Goal: Task Accomplishment & Management: Complete application form

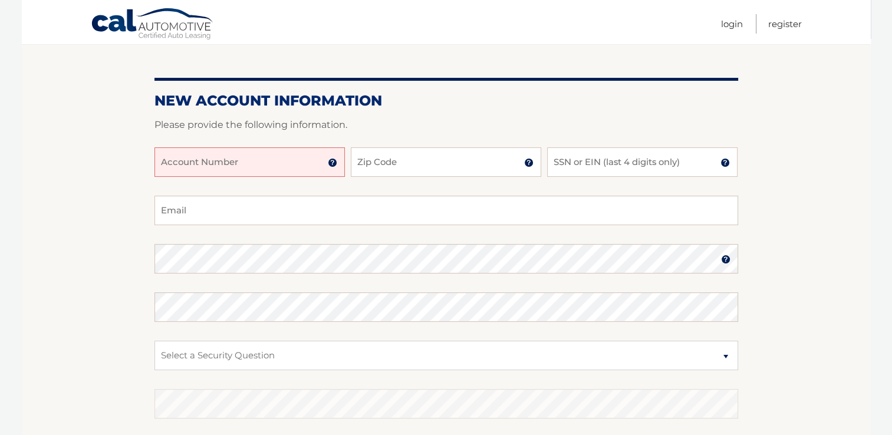
scroll to position [118, 0]
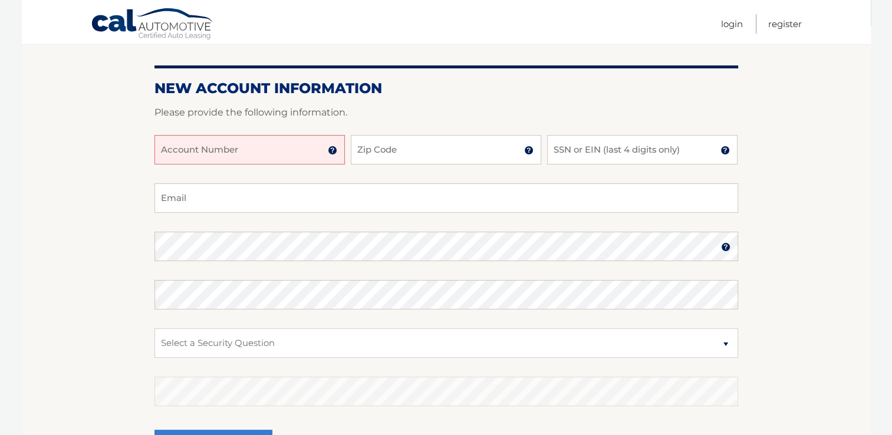
click at [334, 149] on img at bounding box center [332, 150] width 9 height 9
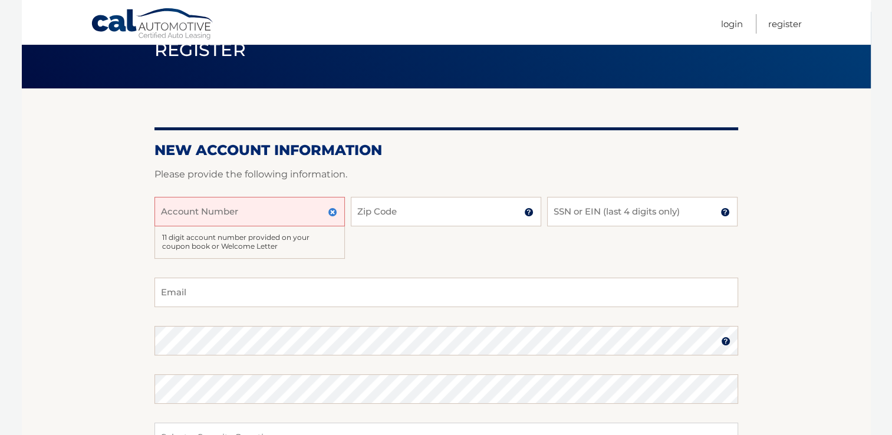
scroll to position [55, 0]
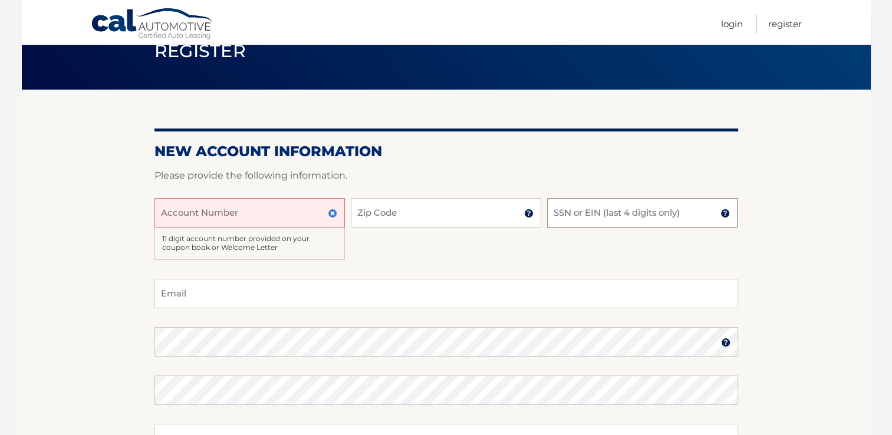
click at [591, 217] on input "SSN or EIN (last 4 digits only)" at bounding box center [642, 212] width 190 height 29
click at [479, 208] on input "Zip Code" at bounding box center [446, 212] width 190 height 29
type input "33032"
click at [286, 222] on input "Account Number" at bounding box center [249, 212] width 190 height 29
click at [335, 215] on img at bounding box center [332, 213] width 9 height 9
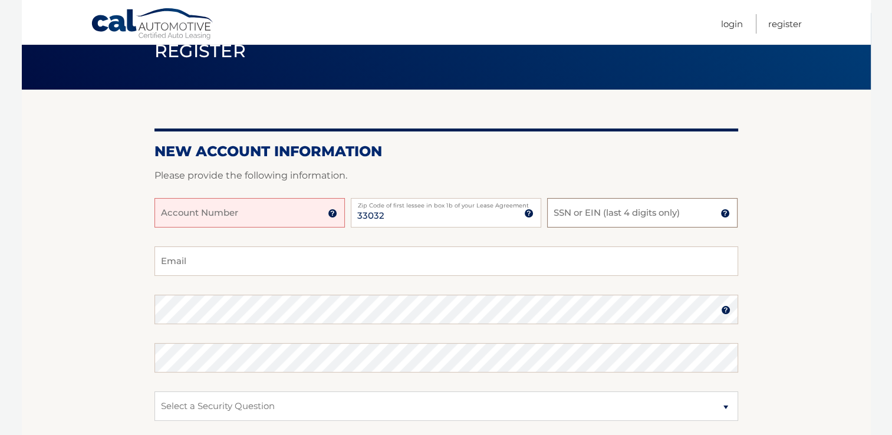
click at [619, 212] on input "SSN or EIN (last 4 digits only)" at bounding box center [642, 212] width 190 height 29
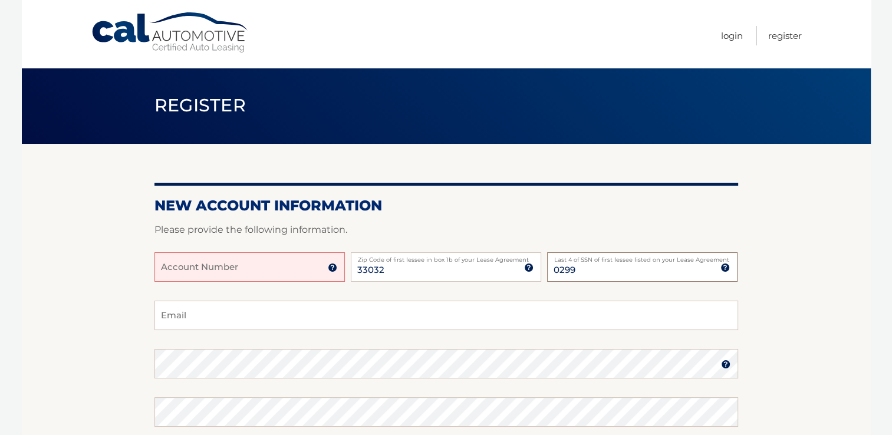
scroll to position [0, 0]
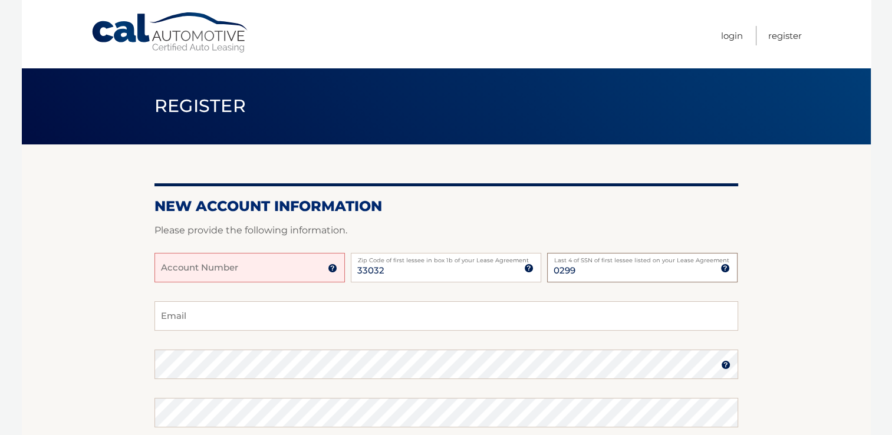
type input "0299"
click at [215, 317] on input "Email" at bounding box center [446, 315] width 584 height 29
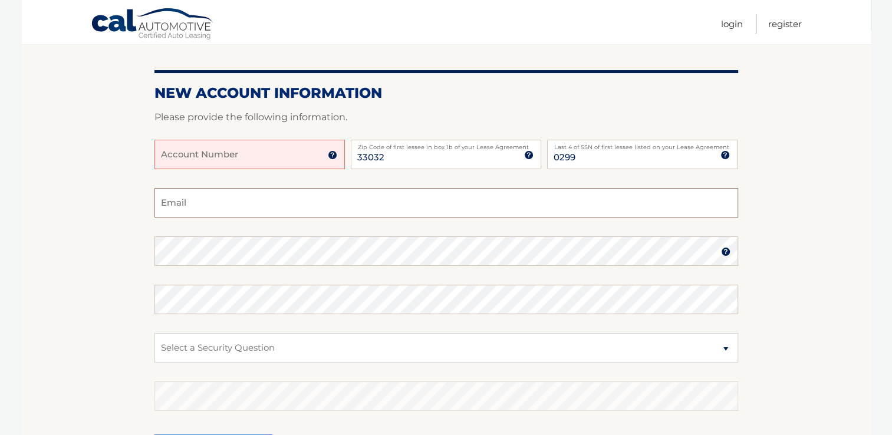
scroll to position [118, 0]
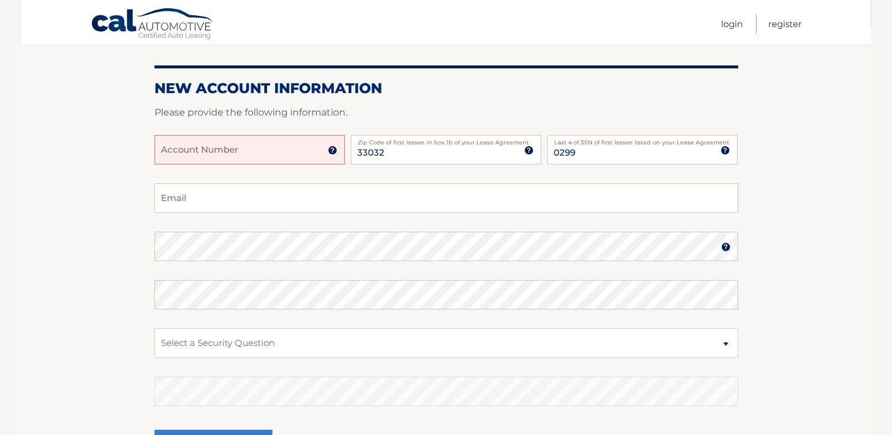
click at [307, 150] on input "Account Number" at bounding box center [249, 149] width 190 height 29
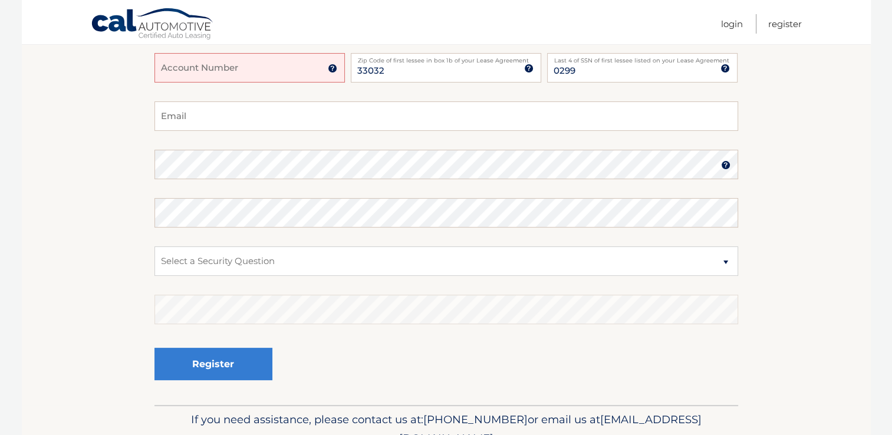
scroll to position [23, 0]
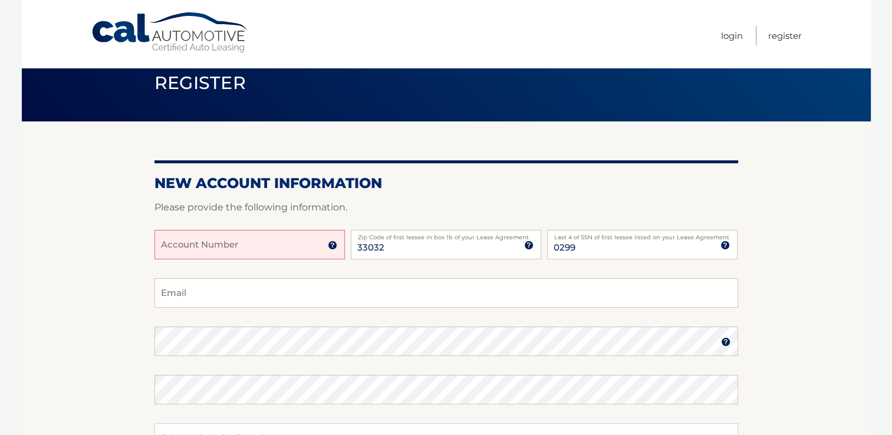
click at [281, 248] on input "Account Number" at bounding box center [249, 244] width 190 height 29
click at [241, 298] on input "Email" at bounding box center [446, 292] width 584 height 29
type input "o"
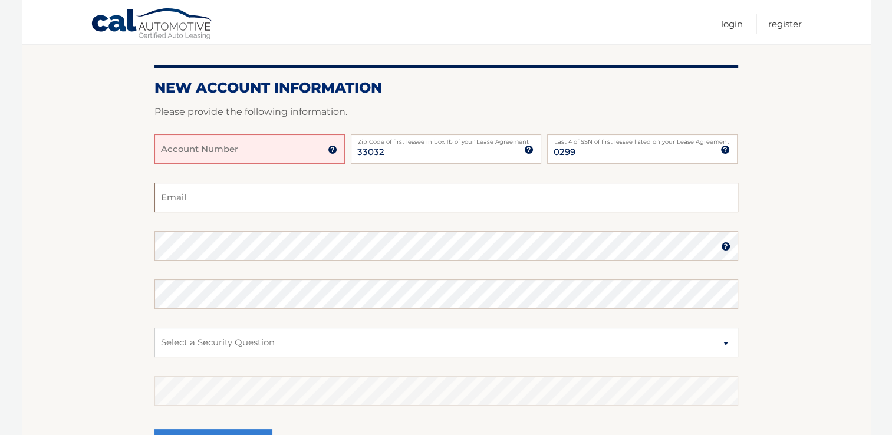
scroll to position [118, 0]
